Goal: Check status: Check status

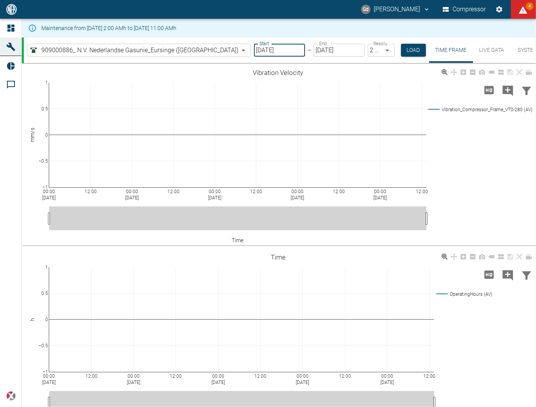
click at [254, 51] on input "07/22/2022" at bounding box center [279, 50] width 51 height 13
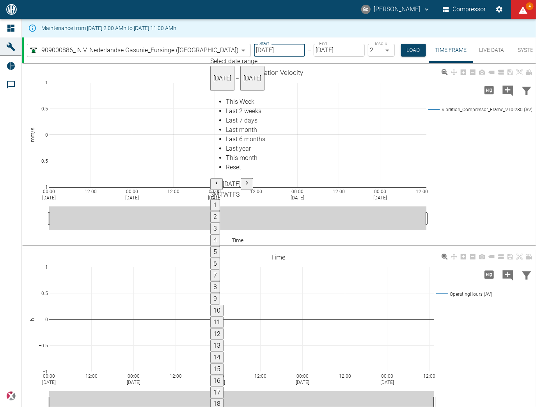
click at [231, 104] on span "This Week" at bounding box center [240, 101] width 28 height 7
type input "08/10/2025"
type input "[DATE]"
click at [233, 115] on span "Last 2 weeks" at bounding box center [243, 110] width 35 height 7
type input "07/27/2025"
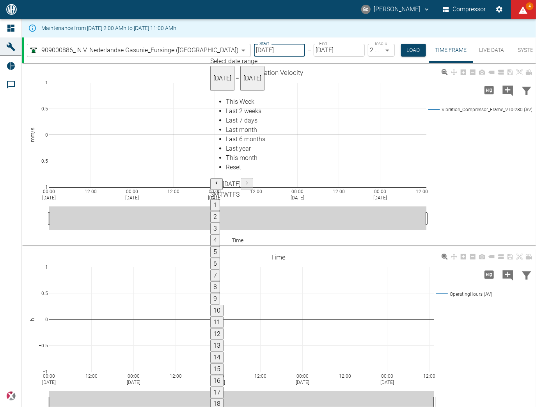
type input "08/09/2025"
click at [235, 105] on span "This Week" at bounding box center [240, 101] width 28 height 7
type input "08/10/2025"
type input "[DATE]"
click at [236, 105] on span "This Week" at bounding box center [240, 101] width 28 height 7
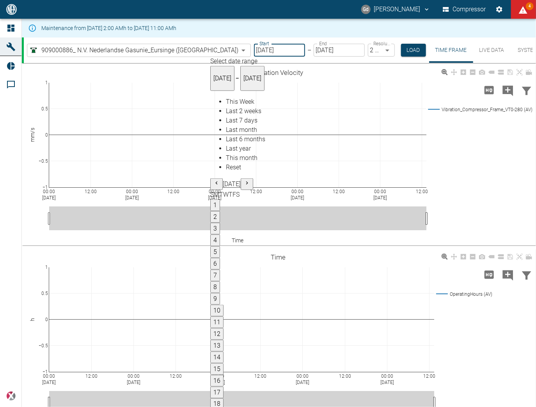
click at [226, 105] on span "This Week" at bounding box center [240, 101] width 28 height 7
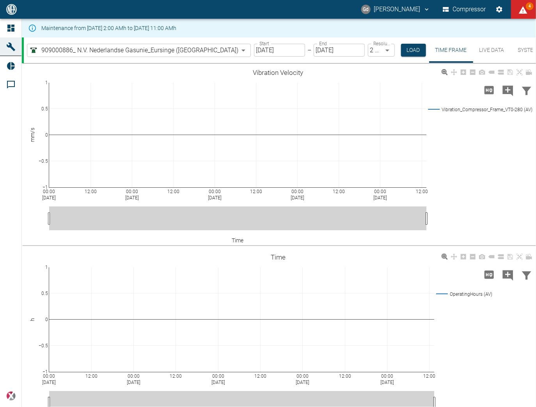
click at [401, 48] on button "Load" at bounding box center [413, 50] width 25 height 13
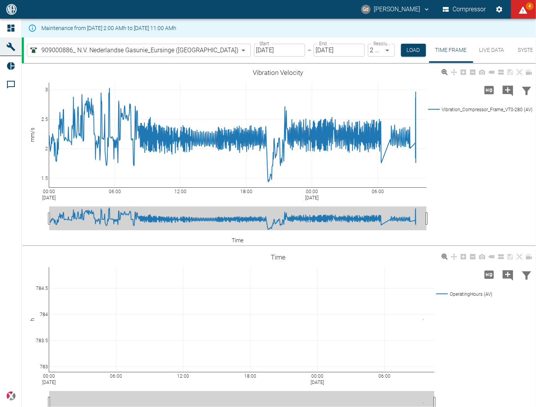
click at [254, 43] on div "Start 08/10/2025 Start – End 08/11/2025 End Resolution 2 Minutes 2min Resolutio…" at bounding box center [340, 49] width 172 height 25
click at [254, 47] on input "08/10/2025" at bounding box center [279, 50] width 51 height 13
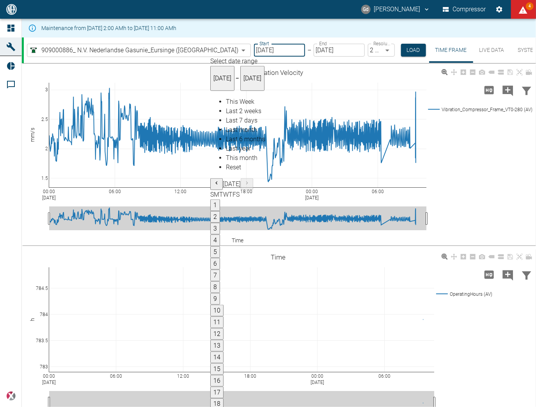
click at [238, 133] on span "Last month" at bounding box center [241, 129] width 31 height 7
type input "[DATE]"
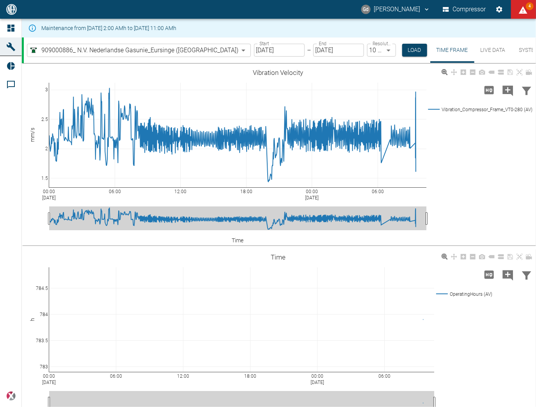
type input "10min"
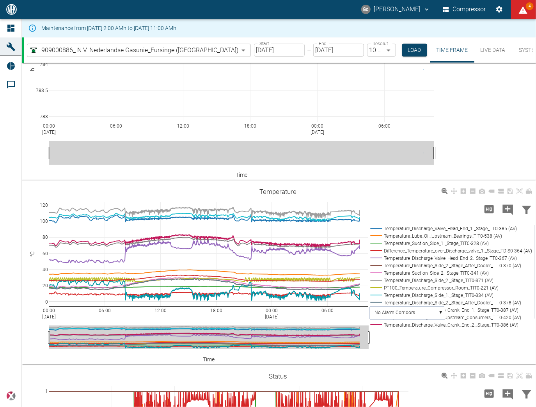
scroll to position [250, 0]
click at [402, 50] on button "Load" at bounding box center [414, 50] width 25 height 13
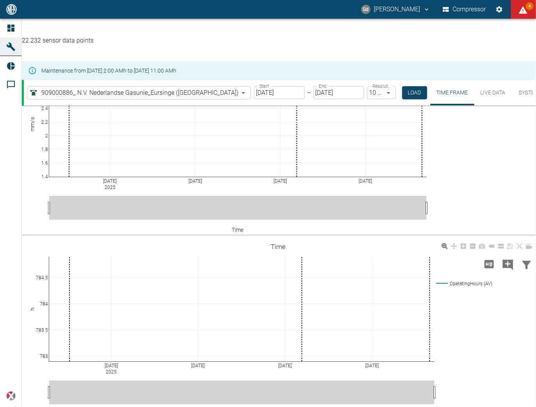
scroll to position [53, 0]
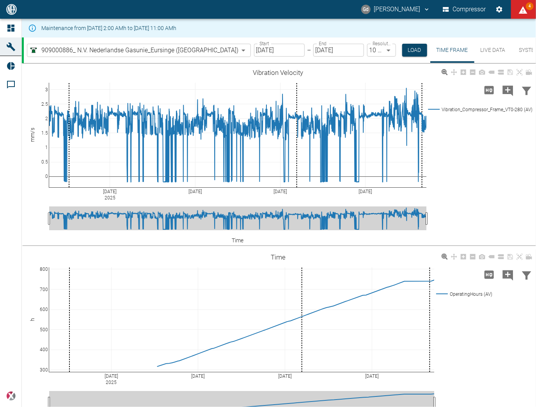
scroll to position [1373, 0]
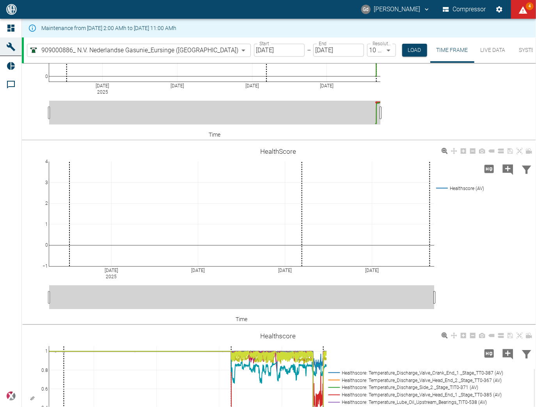
click at [254, 53] on input "[DATE]" at bounding box center [279, 50] width 51 height 13
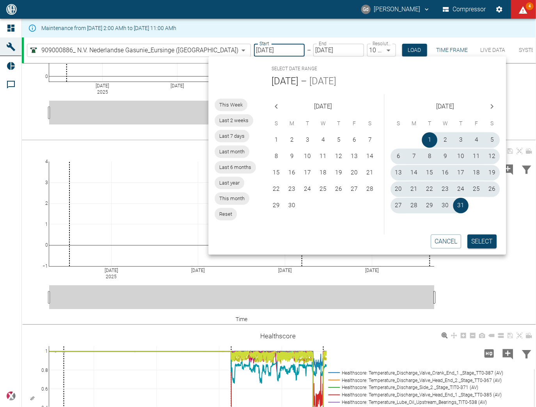
click at [233, 134] on span "Last 7 days" at bounding box center [232, 136] width 35 height 8
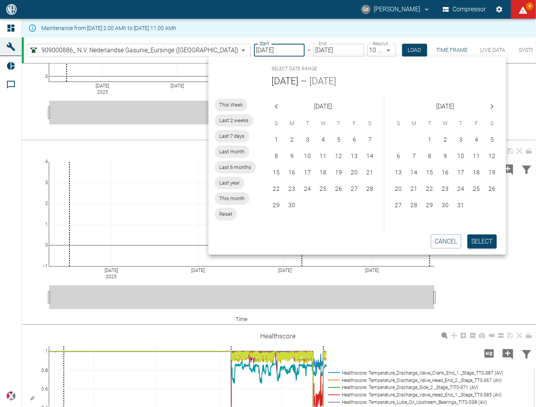
type input "[DATE]"
click at [476, 239] on button "Select" at bounding box center [481, 241] width 29 height 14
type input "2min"
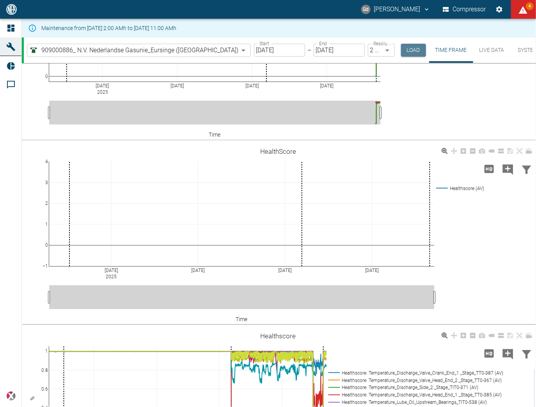
click at [401, 48] on button "Load" at bounding box center [413, 50] width 25 height 13
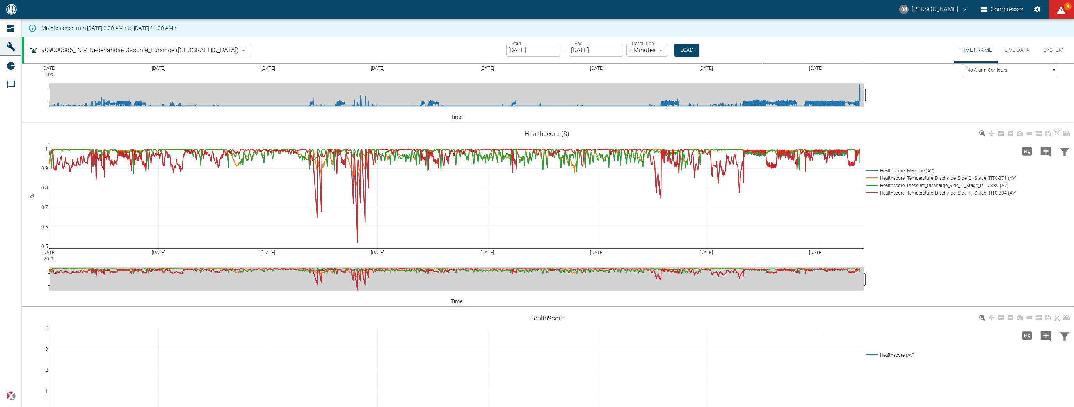
scroll to position [1121, 0]
